Goal: Check status

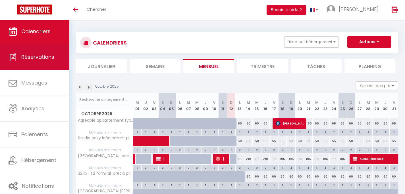
click at [36, 53] on link "Réservations" at bounding box center [34, 57] width 69 height 26
select select "not_cancelled"
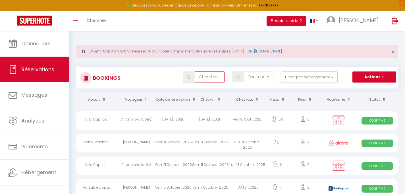
click at [211, 80] on input "text" at bounding box center [210, 77] width 30 height 11
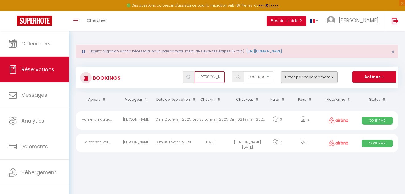
type input "[PERSON_NAME]"
click at [304, 79] on button "Filtrer par hébergement" at bounding box center [309, 77] width 57 height 11
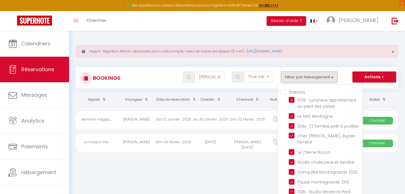
click at [283, 93] on input "Stations" at bounding box center [321, 92] width 82 height 6
checkbox input "true"
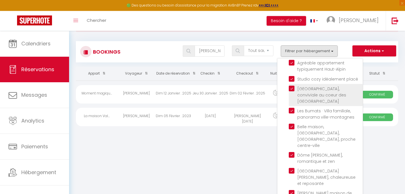
scroll to position [32, 0]
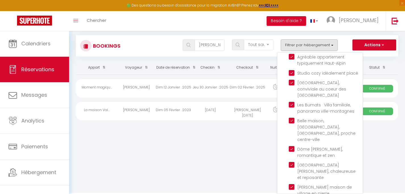
click at [385, 61] on th "Statut" at bounding box center [377, 68] width 42 height 14
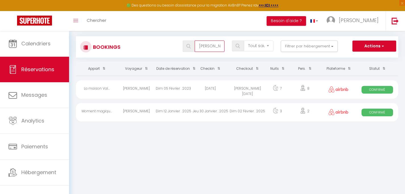
drag, startPoint x: 219, startPoint y: 46, endPoint x: 171, endPoint y: 50, distance: 47.6
click at [195, 50] on input "[PERSON_NAME]" at bounding box center [210, 46] width 30 height 11
type input "e"
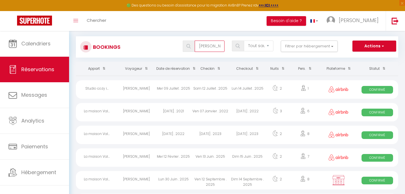
type input "[PERSON_NAME]"
